Goal: Subscribe to service/newsletter

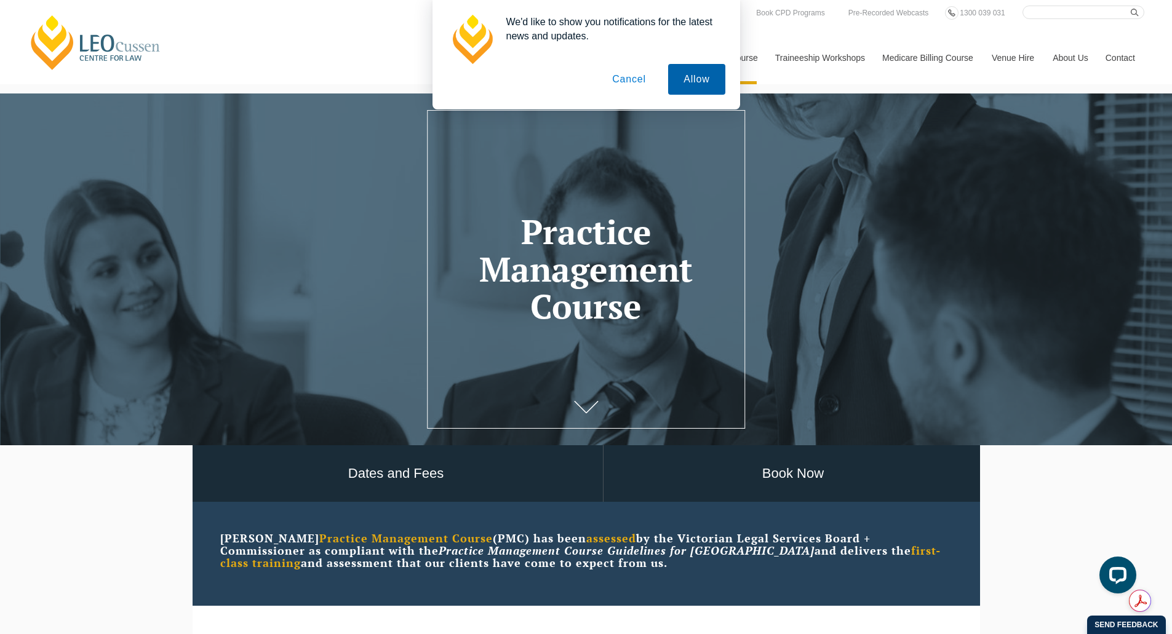
click at [618, 91] on button "Allow" at bounding box center [696, 79] width 57 height 31
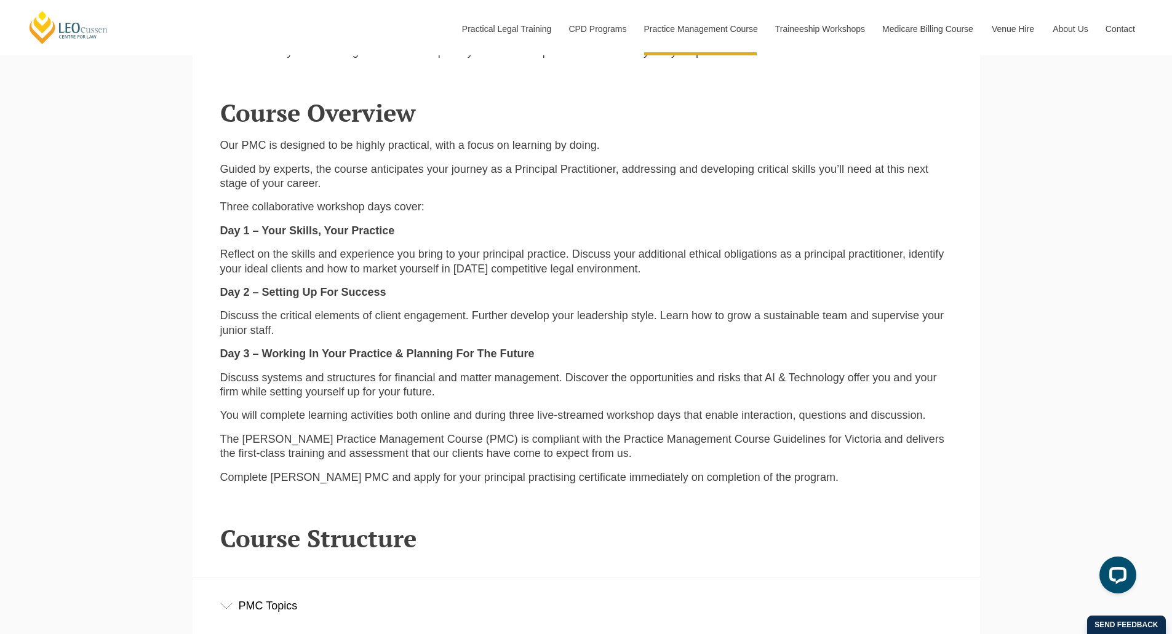
scroll to position [1130, 0]
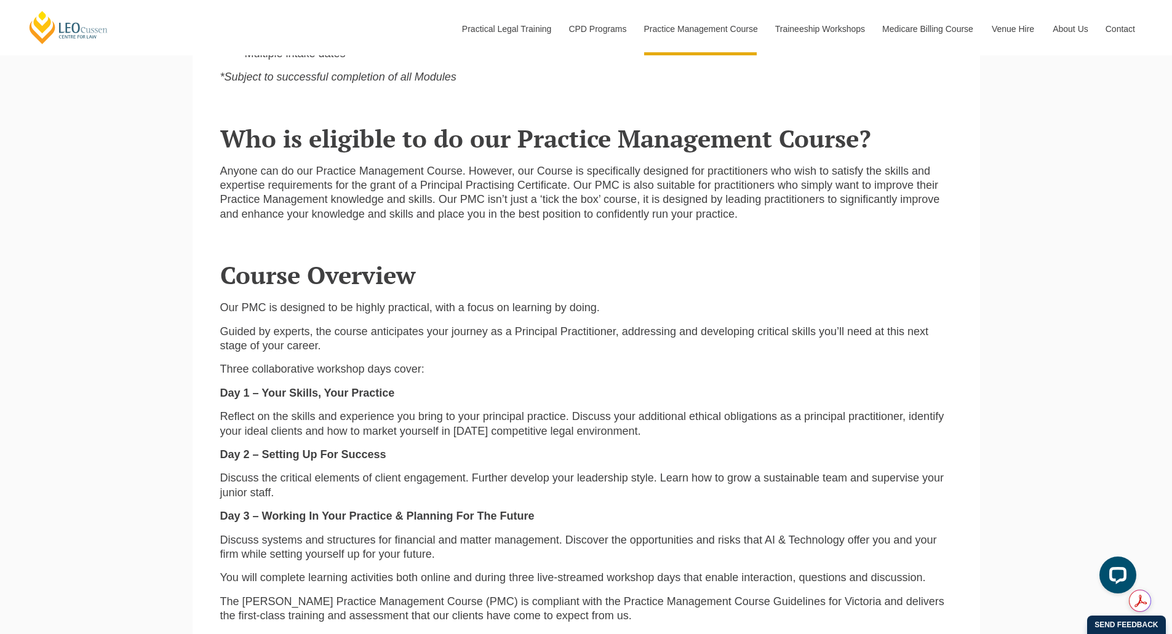
click at [541, 429] on p "Reflect on the skills and experience you bring to your principal practice. Disc…" at bounding box center [586, 424] width 732 height 29
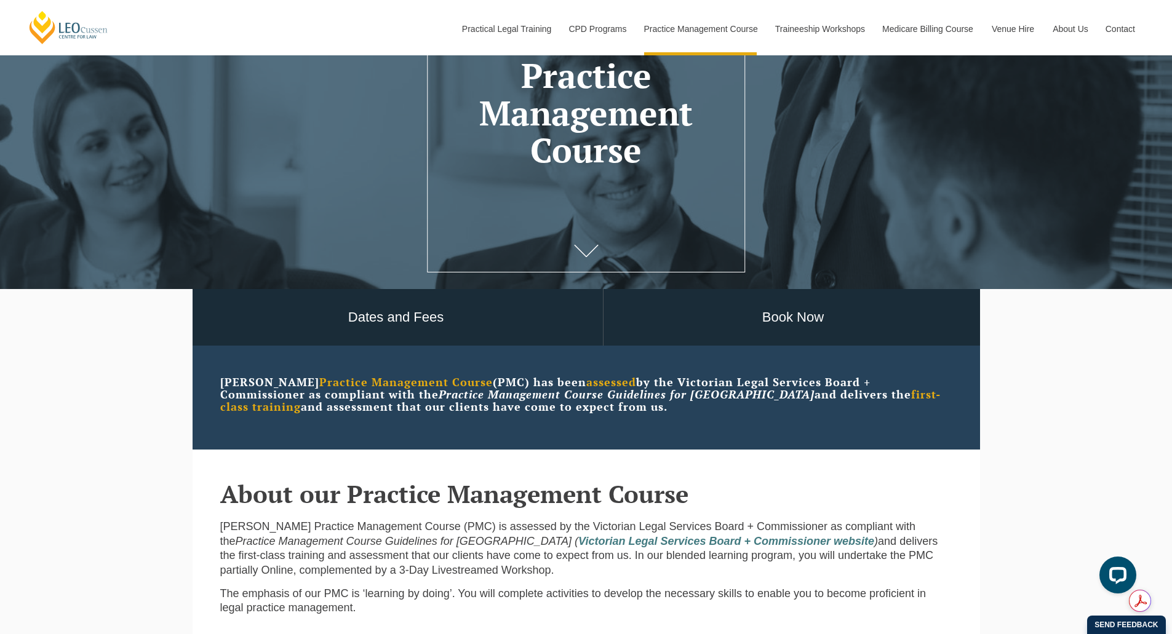
scroll to position [185, 0]
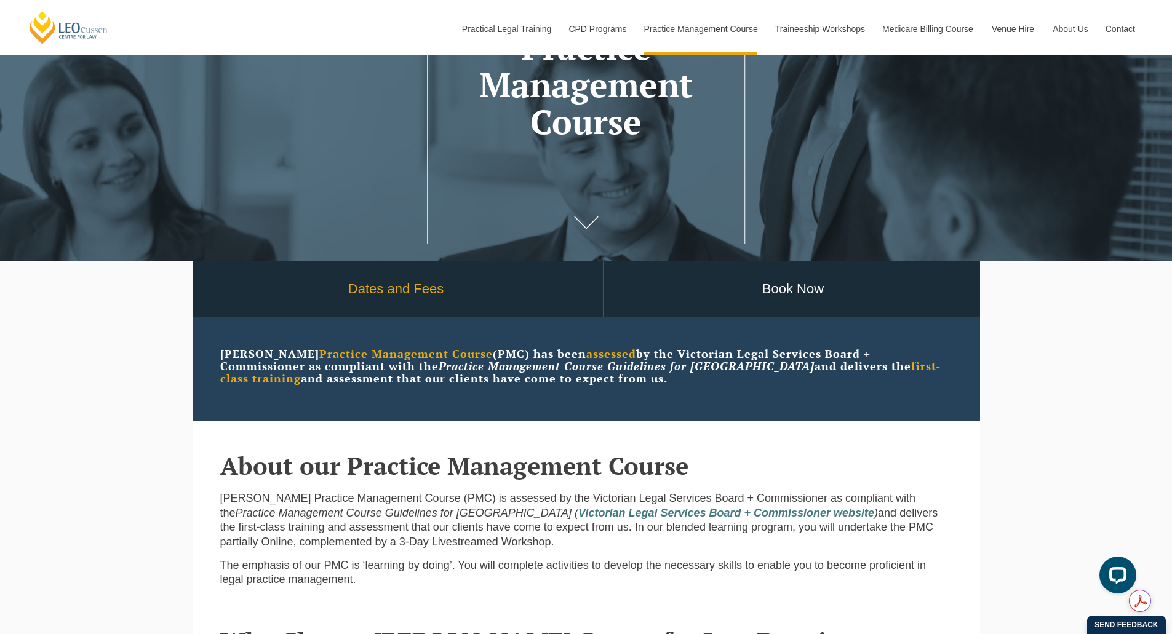
click at [407, 295] on link "Dates and Fees" at bounding box center [396, 289] width 413 height 57
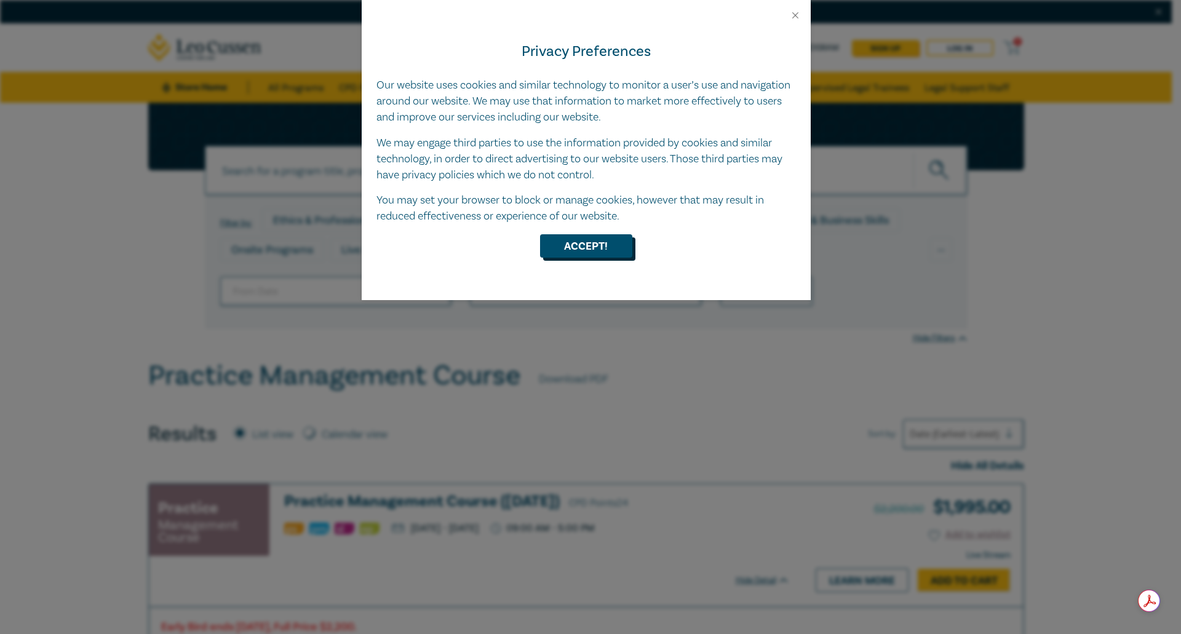
click at [602, 245] on button "Accept!" at bounding box center [586, 245] width 92 height 23
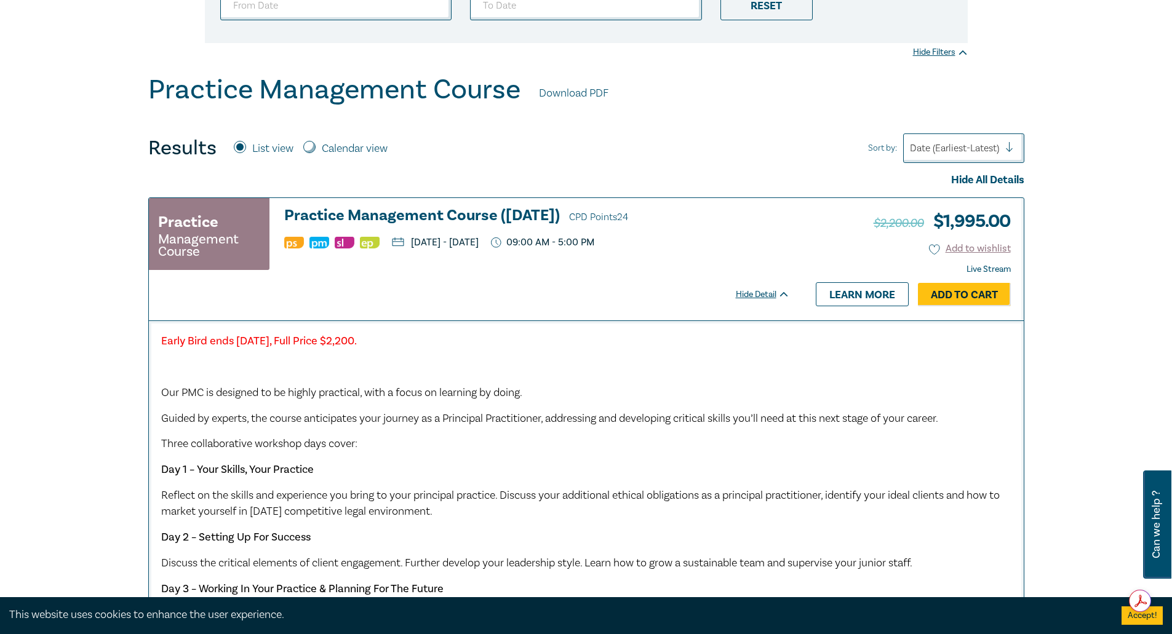
scroll to position [308, 0]
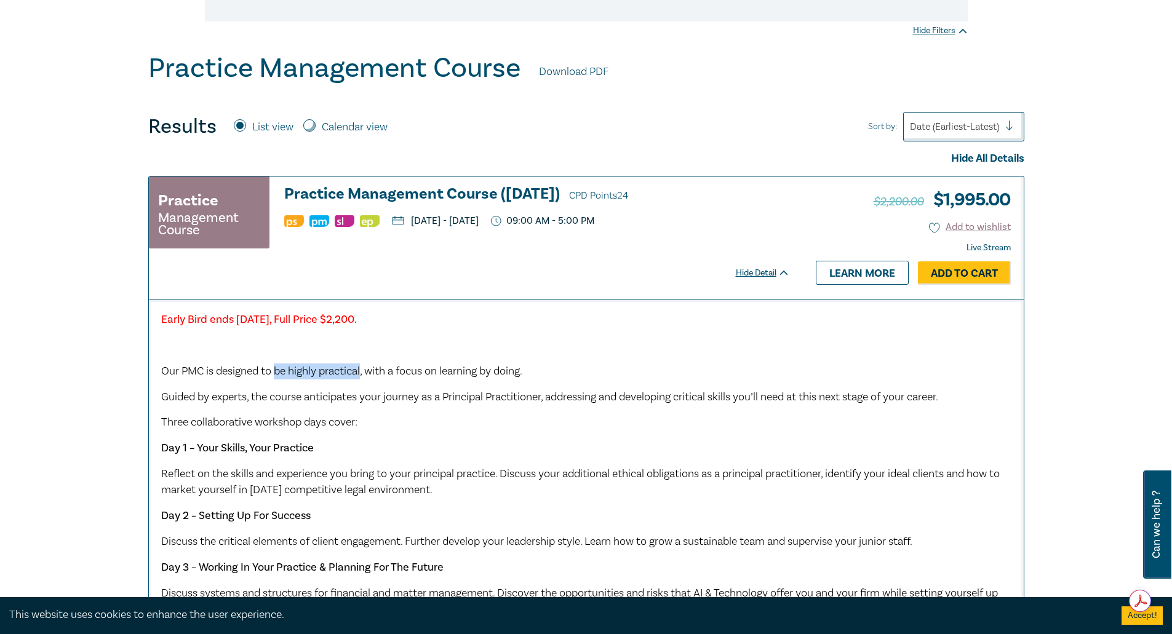
drag, startPoint x: 275, startPoint y: 371, endPoint x: 363, endPoint y: 372, distance: 88.0
click at [363, 372] on span "Our PMC is designed to be highly practical, with a focus on learning by doing." at bounding box center [341, 371] width 361 height 14
drag, startPoint x: 405, startPoint y: 369, endPoint x: 516, endPoint y: 373, distance: 110.8
click at [516, 373] on span "Our PMC is designed to be highly practical, with a focus on learning by doing." at bounding box center [341, 371] width 361 height 14
click at [343, 403] on span "Guided by experts, the course anticipates your journey as a Principal Practitio…" at bounding box center [549, 397] width 777 height 14
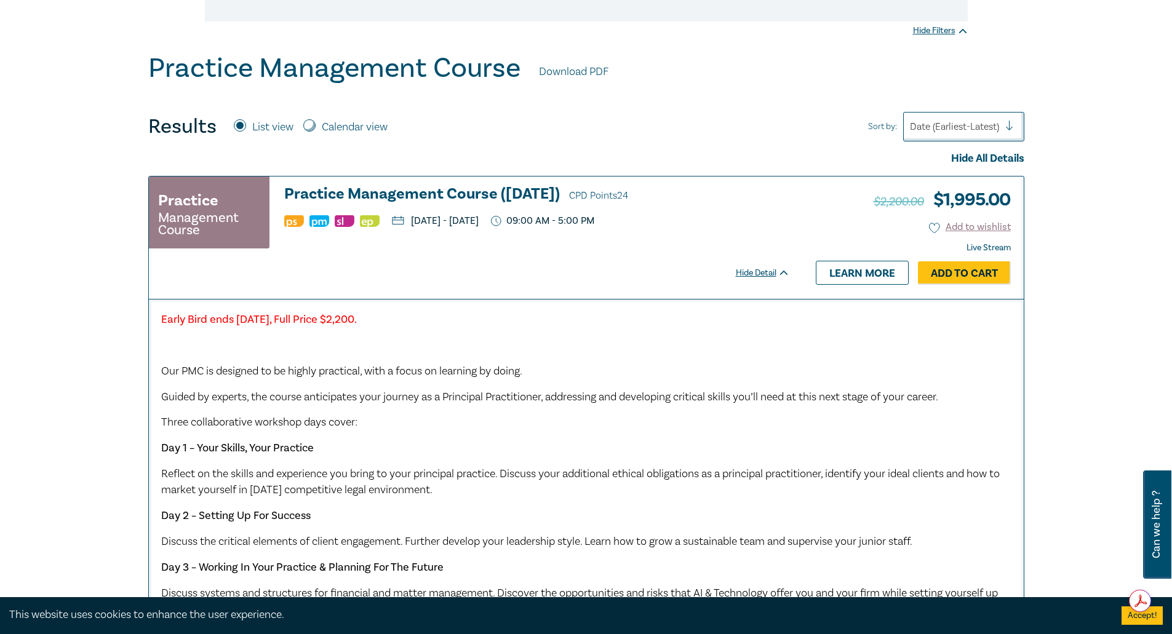
click at [370, 373] on span "Our PMC is designed to be highly practical, with a focus on learning by doing." at bounding box center [341, 371] width 361 height 14
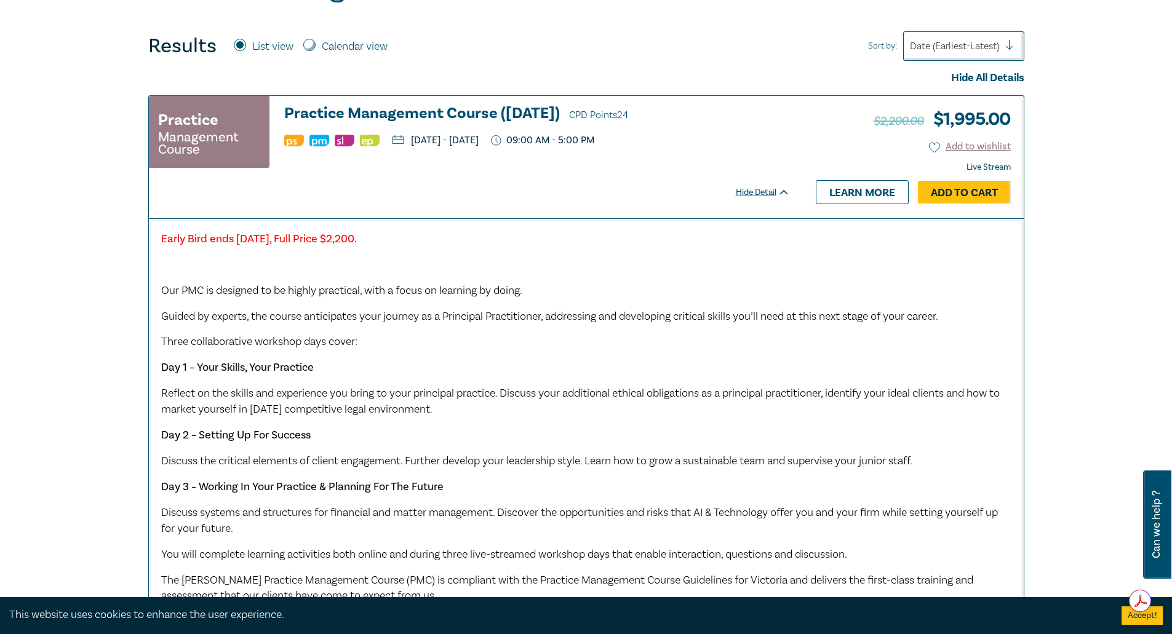
scroll to position [185, 0]
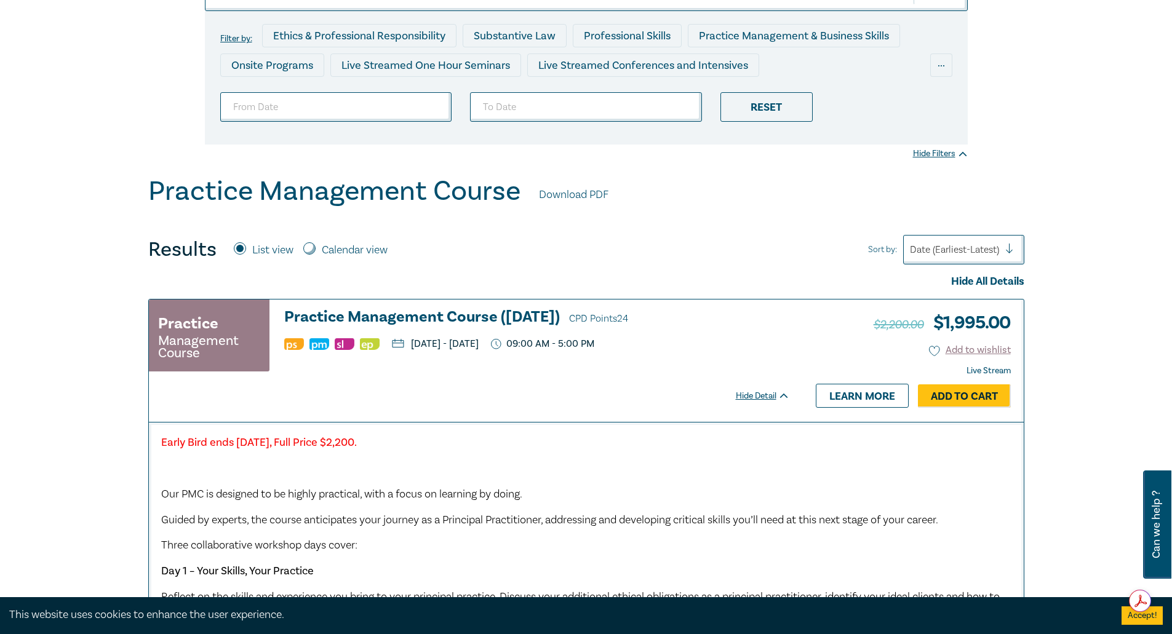
click at [189, 335] on small "Management Course" at bounding box center [209, 347] width 102 height 25
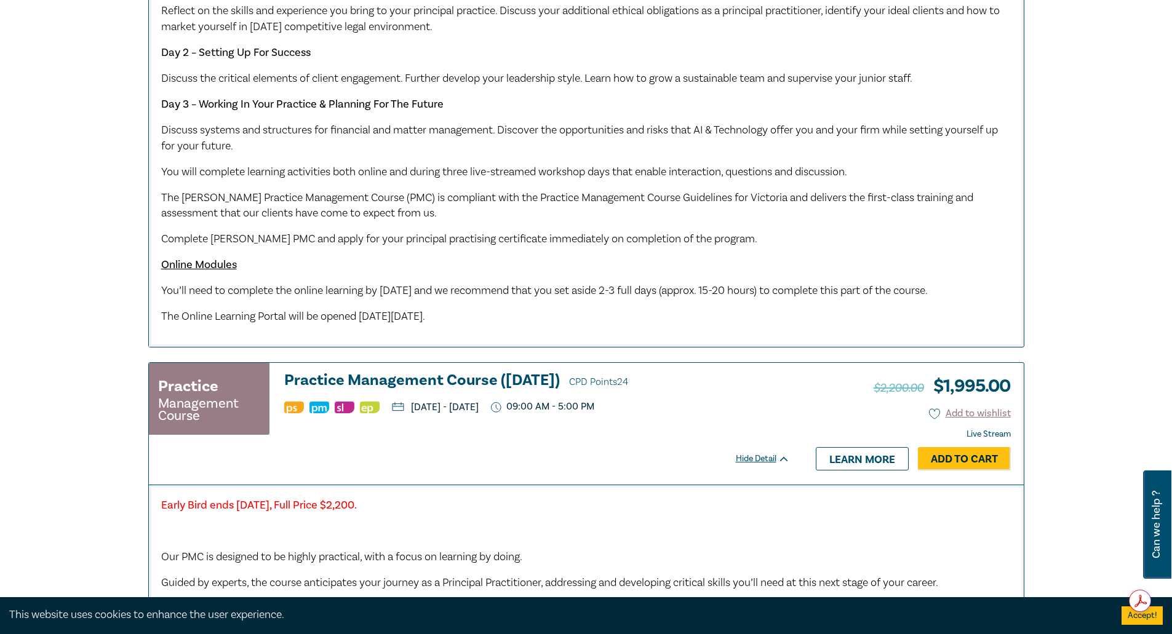
scroll to position [800, 0]
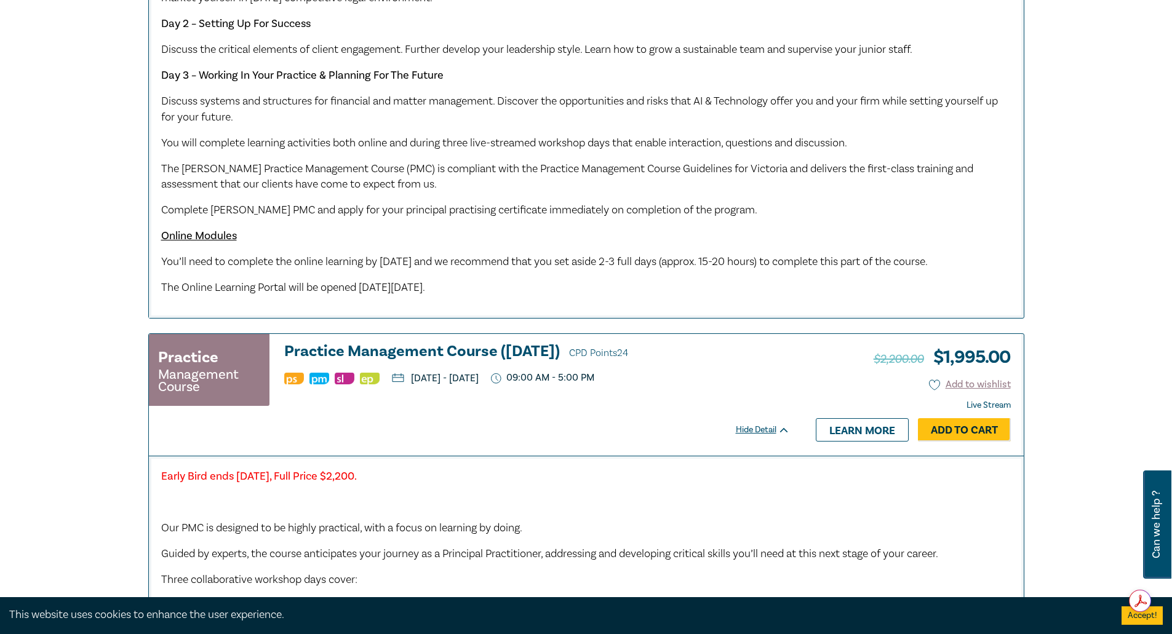
click at [496, 260] on span "You’ll need to complete the online learning by Monday 6 October 2025 and we rec…" at bounding box center [544, 262] width 767 height 14
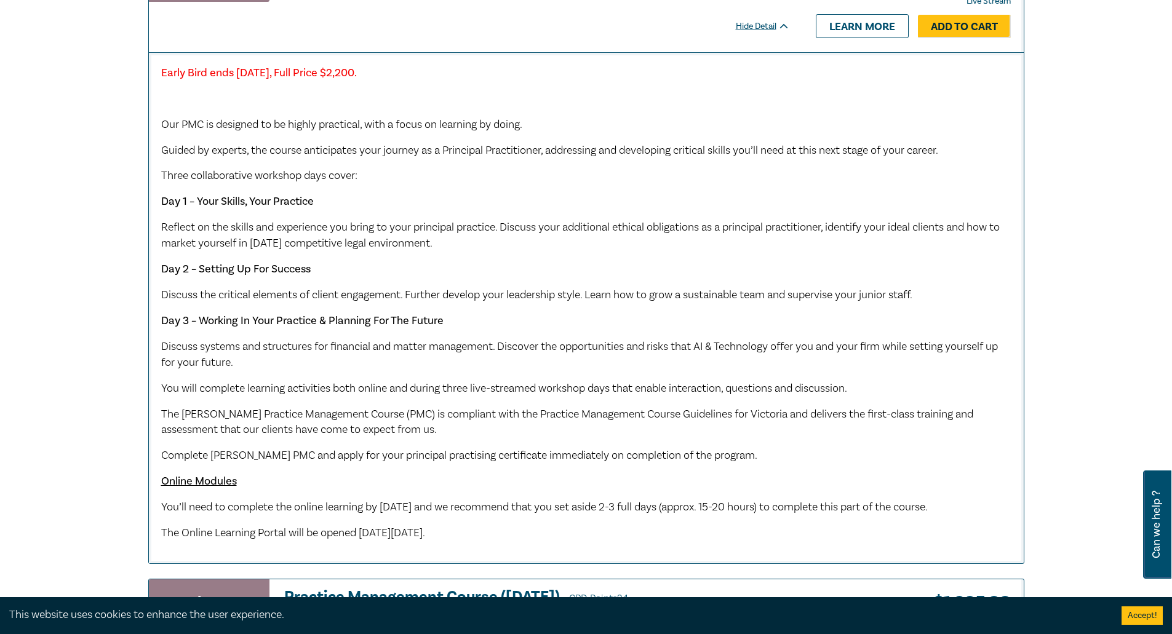
scroll to position [554, 0]
click at [445, 505] on span "You’ll need to complete the online learning by Monday 6 October 2025 and we rec…" at bounding box center [544, 508] width 767 height 14
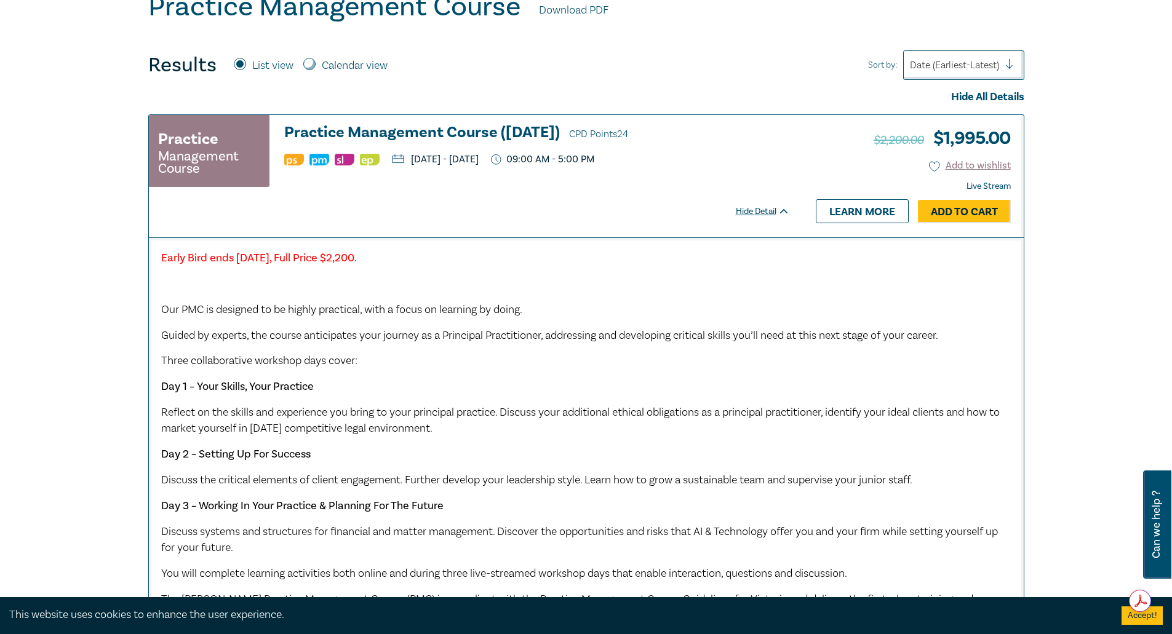
scroll to position [308, 0]
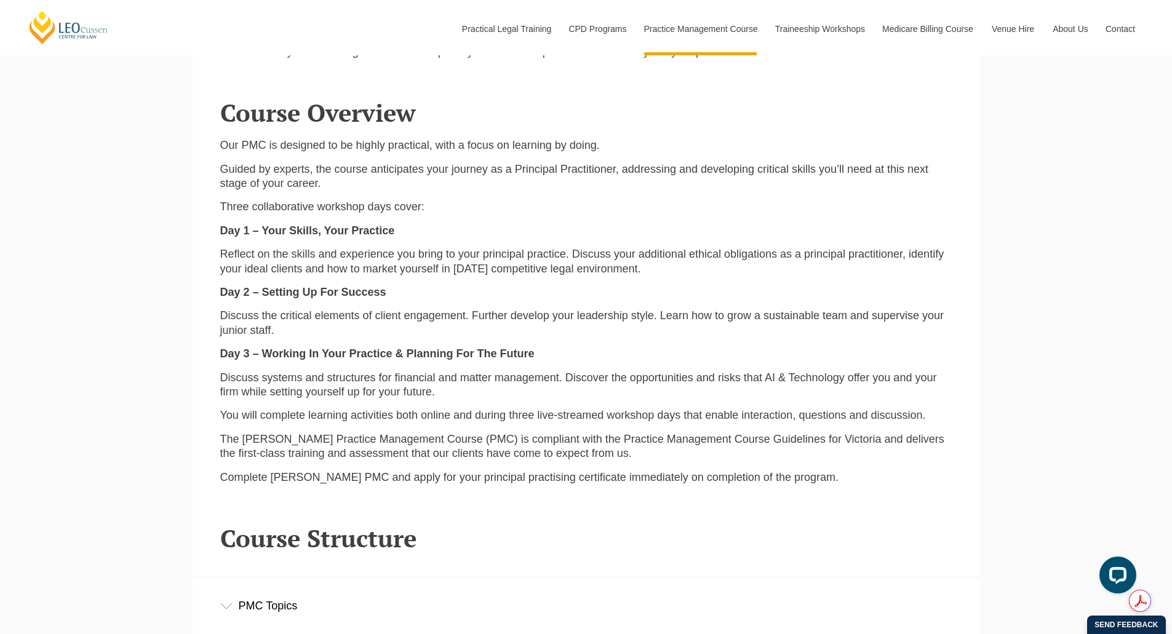
scroll to position [1538, 0]
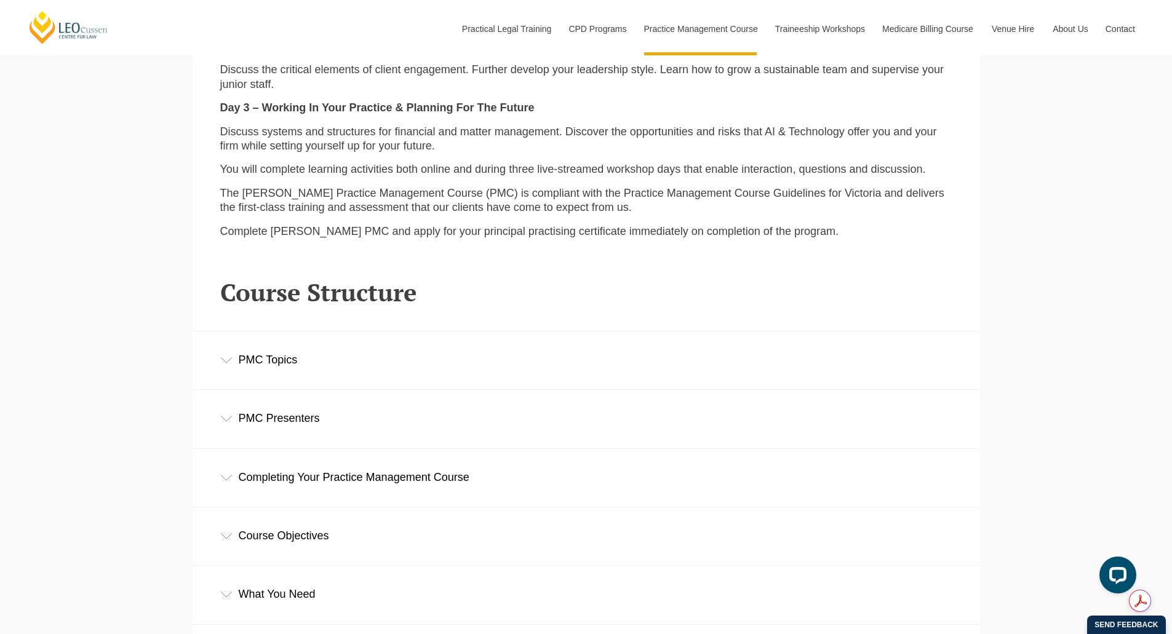
click at [521, 202] on p "The Leo Cussen Practice Management Course (PMC) is compliant with the Practice …" at bounding box center [586, 200] width 732 height 29
click at [529, 198] on p "The Leo Cussen Practice Management Course (PMC) is compliant with the Practice …" at bounding box center [586, 200] width 732 height 29
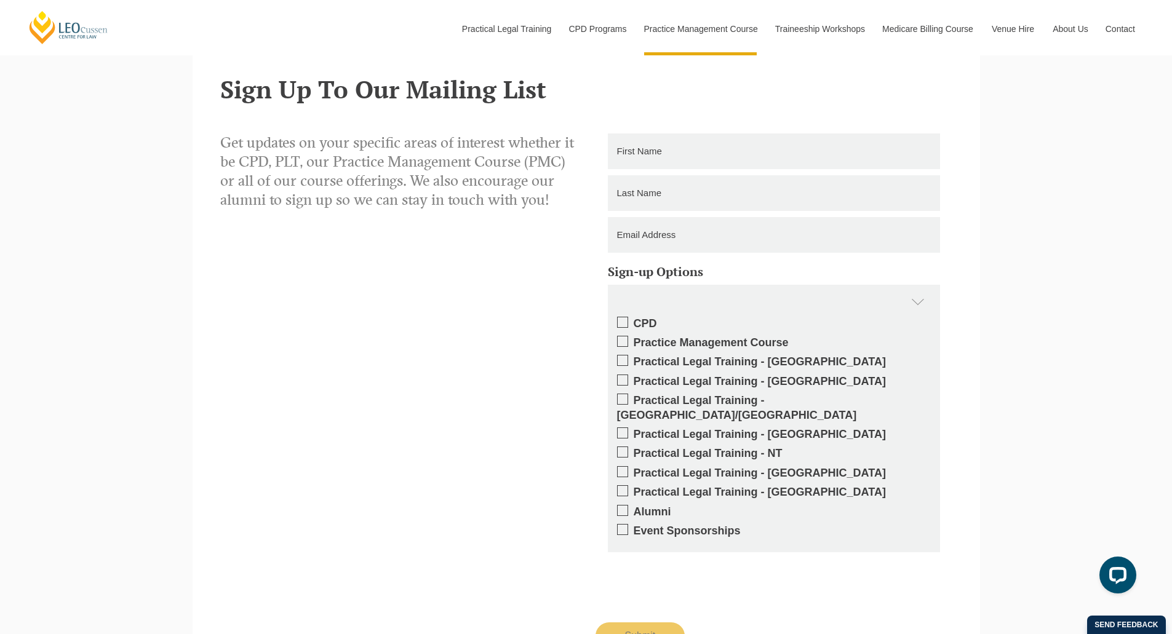
scroll to position [2584, 0]
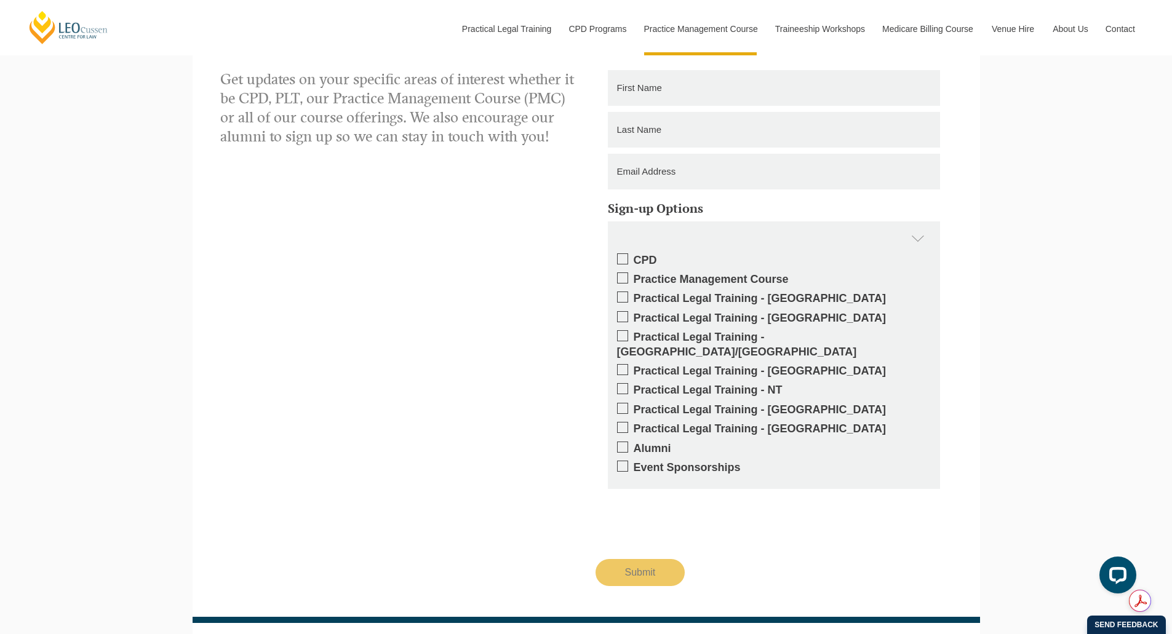
click at [626, 282] on span at bounding box center [622, 278] width 11 height 11
click at [634, 275] on input "Practice Management Course" at bounding box center [634, 275] width 0 height 0
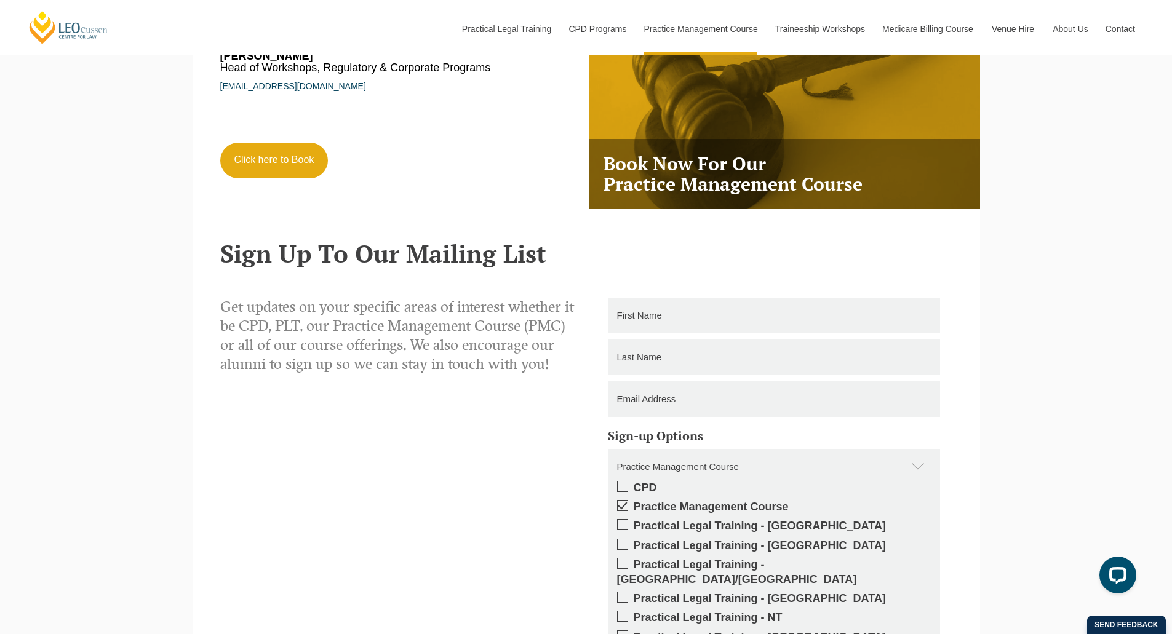
scroll to position [2338, 0]
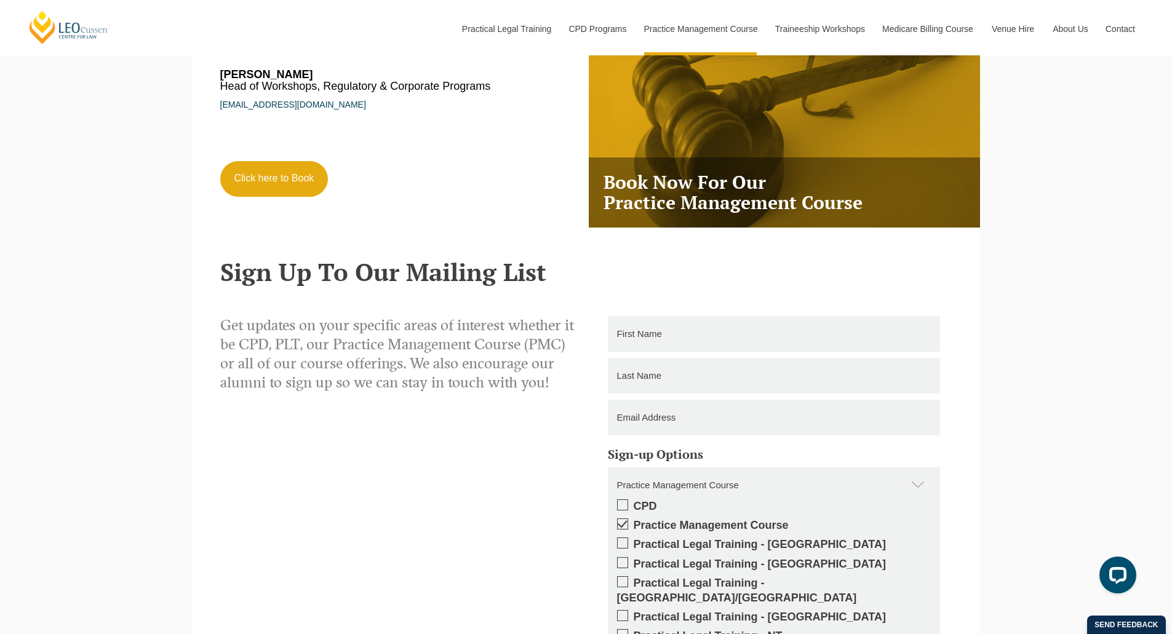
click at [661, 337] on input "text" at bounding box center [774, 334] width 332 height 36
type input "t"
type input "Teraseth James Deng"
type input "Deng"
click at [674, 421] on input "email" at bounding box center [774, 418] width 332 height 36
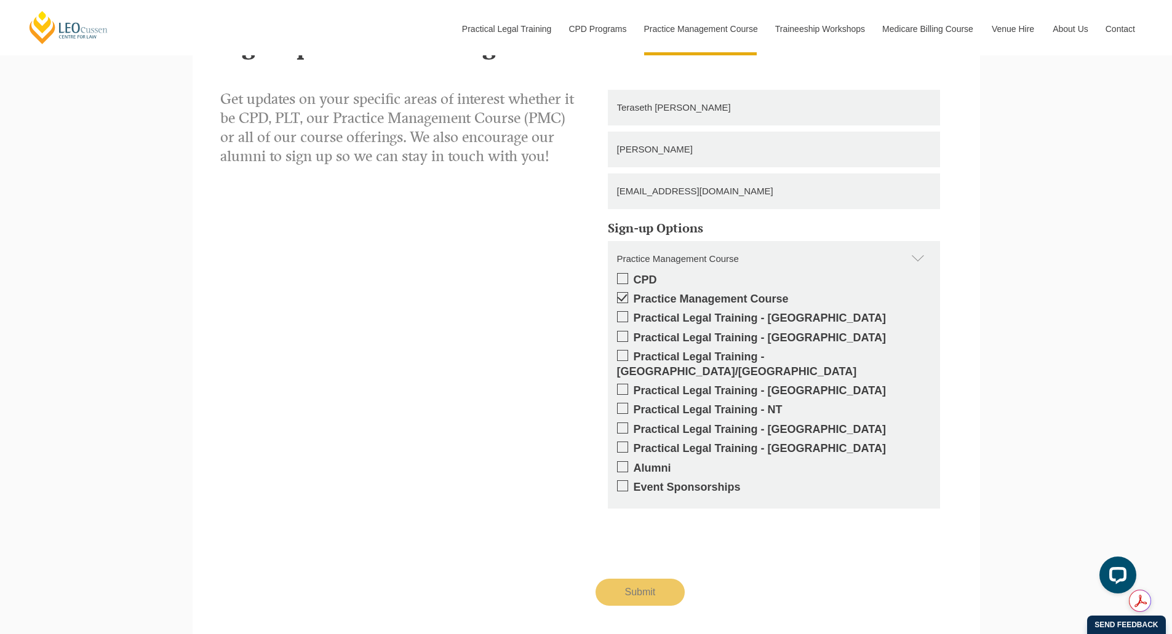
scroll to position [2646, 0]
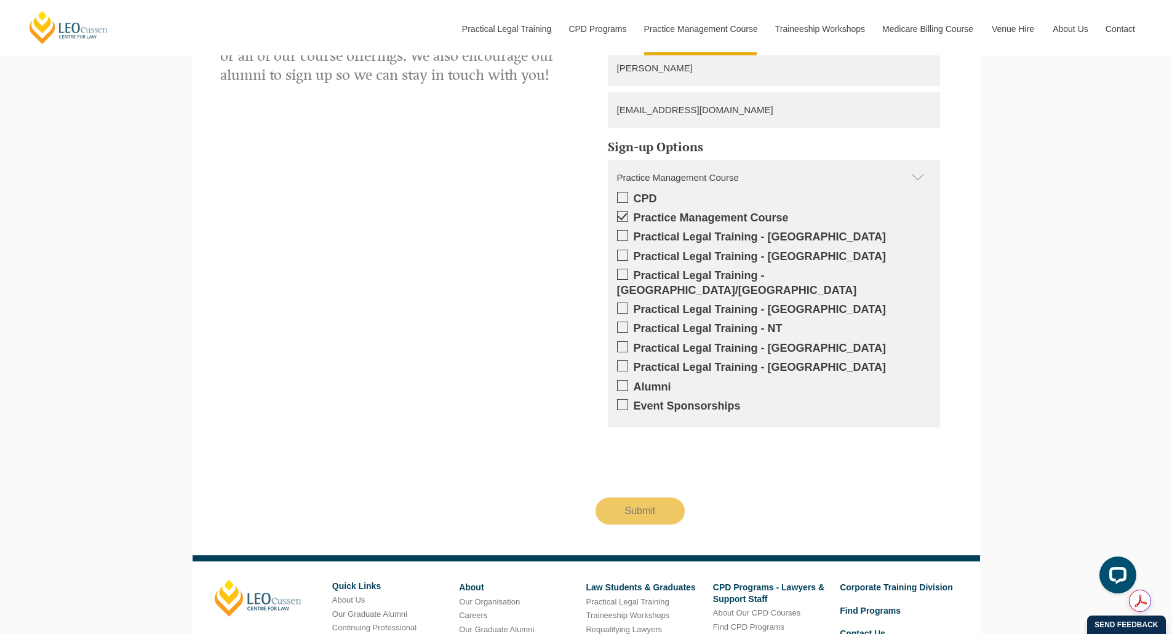
type input "terasethjames@gmail.com"
click at [634, 498] on input "Submit" at bounding box center [641, 511] width 90 height 27
type input "Submitting"
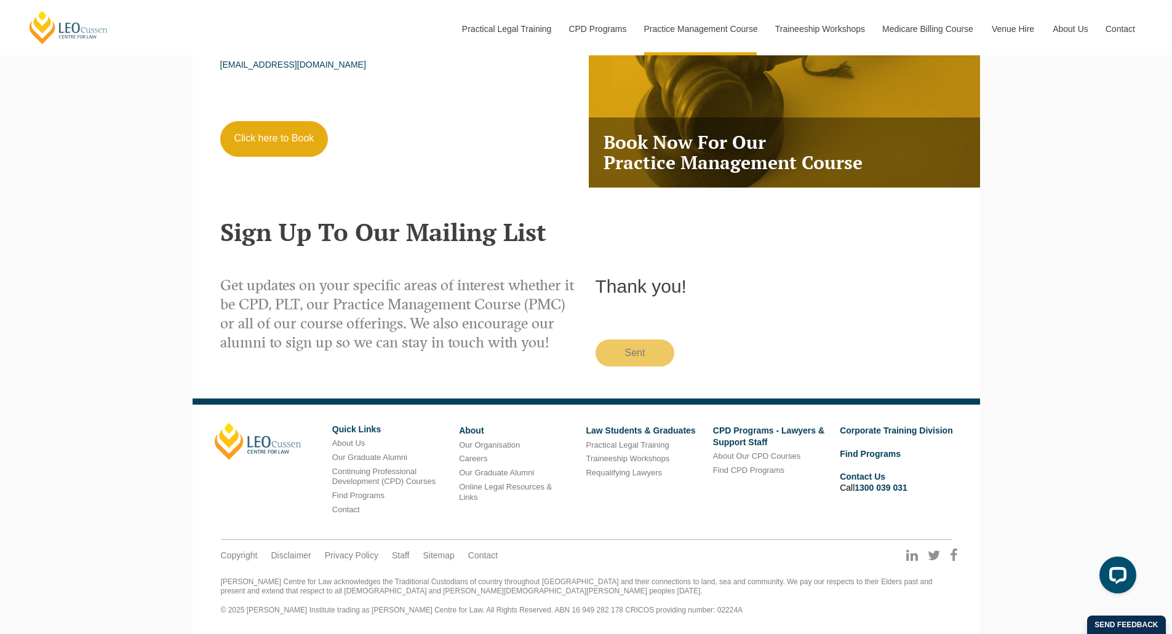
scroll to position [2381, 0]
click at [369, 309] on p "Get updates on your specific areas of interest whether it be CPD, PLT, our Prac…" at bounding box center [398, 314] width 357 height 77
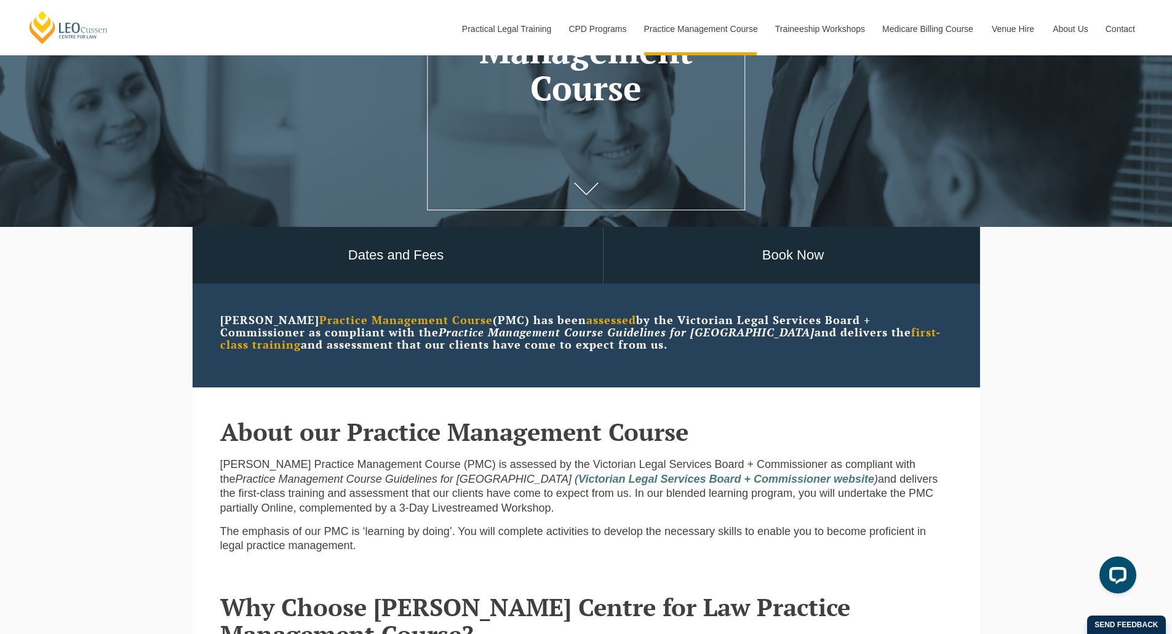
scroll to position [289, 0]
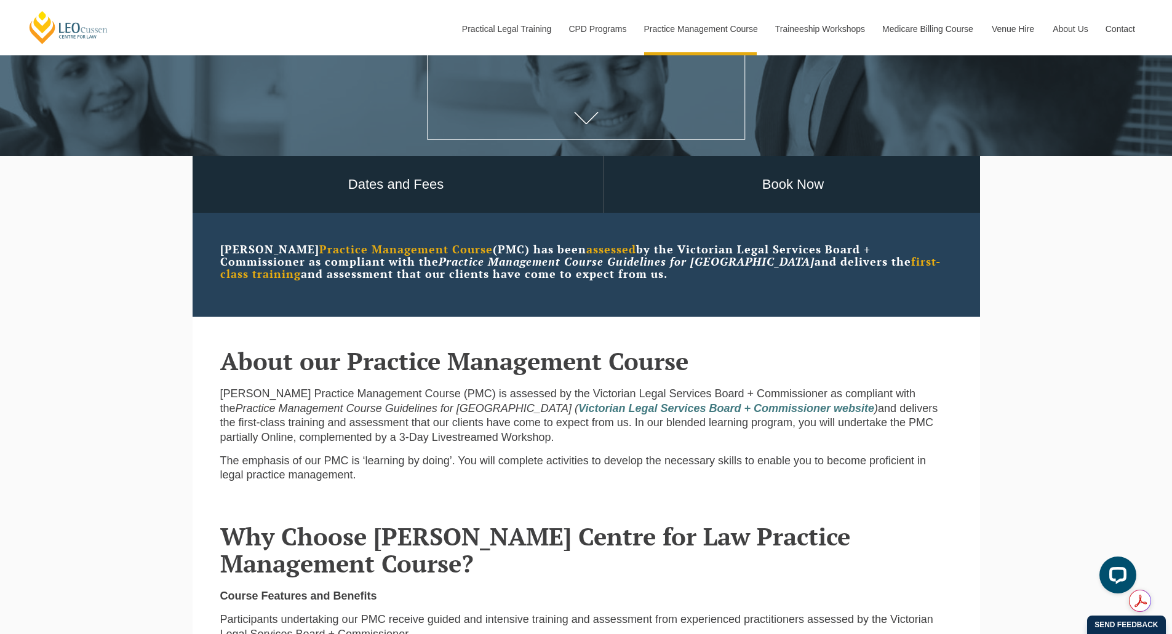
click at [352, 361] on h2 "About our Practice Management Course" at bounding box center [586, 361] width 732 height 27
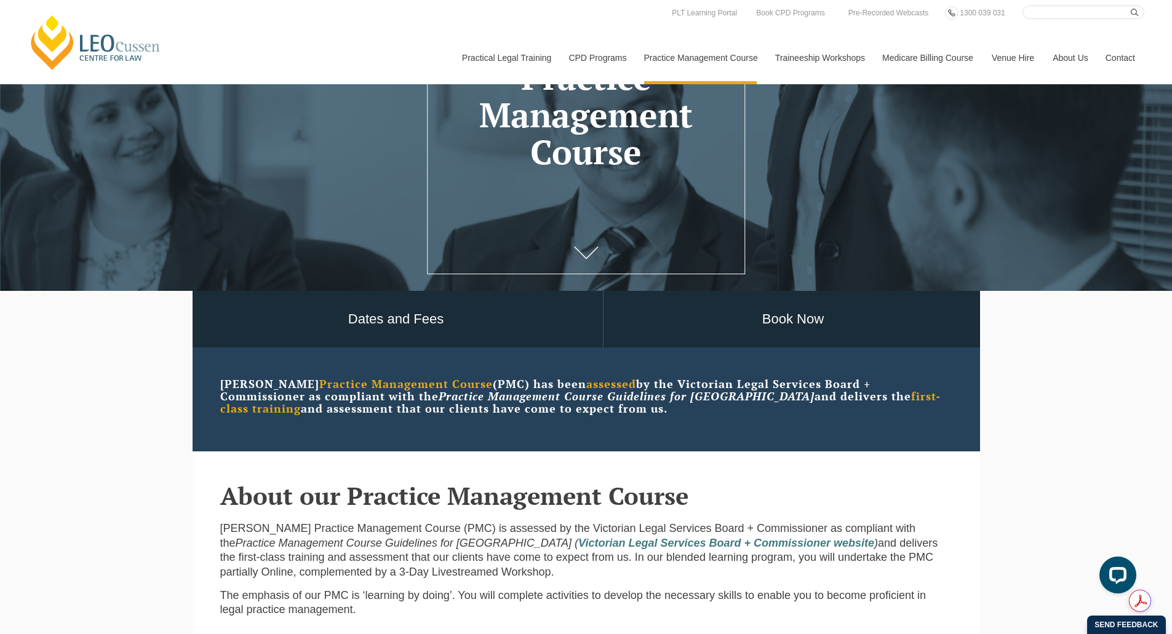
scroll to position [0, 0]
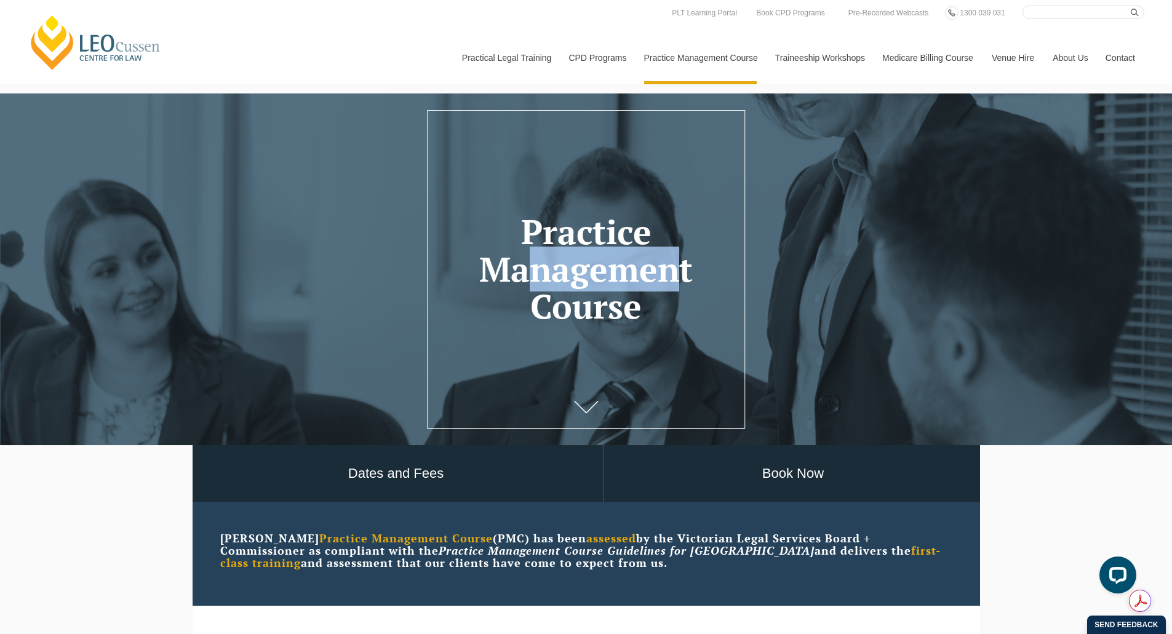
drag, startPoint x: 509, startPoint y: 277, endPoint x: 655, endPoint y: 287, distance: 146.1
click at [655, 287] on h1 "Practice Management Course" at bounding box center [585, 270] width 281 height 112
click at [645, 280] on h1 "Practice Management Course" at bounding box center [585, 270] width 281 height 112
